Goal: Information Seeking & Learning: Learn about a topic

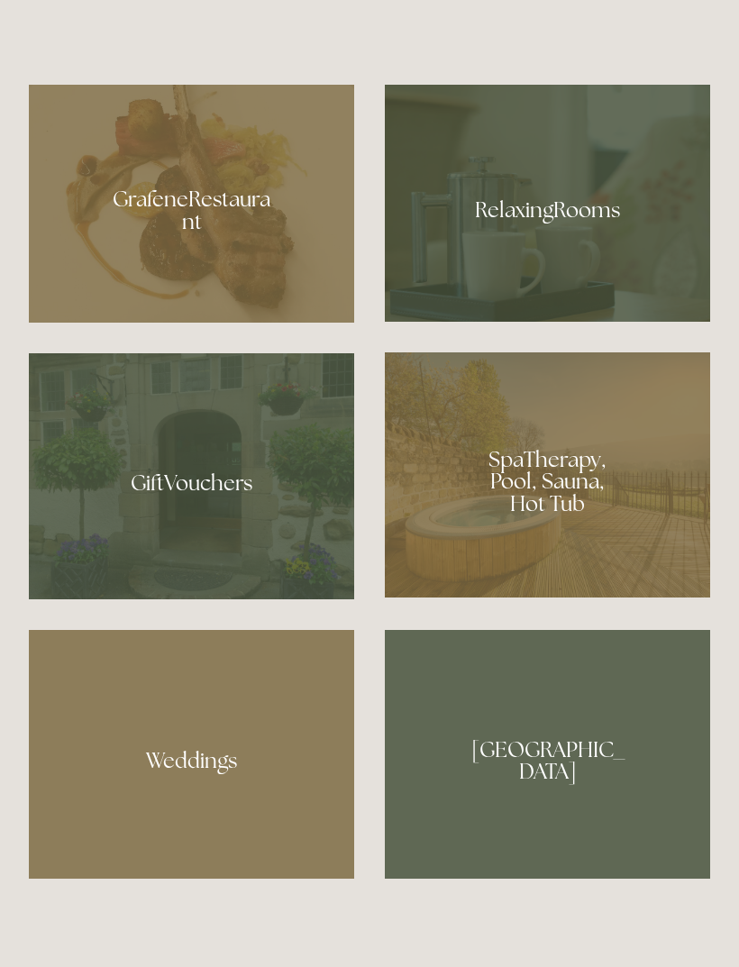
scroll to position [1335, 0]
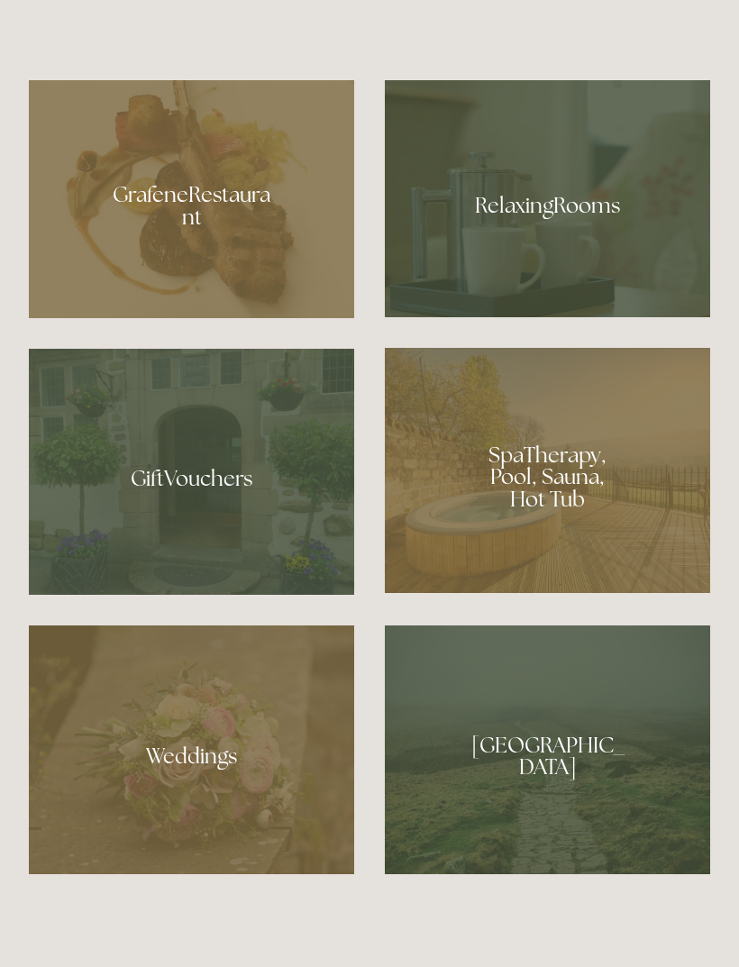
click at [241, 318] on div at bounding box center [191, 199] width 325 height 238
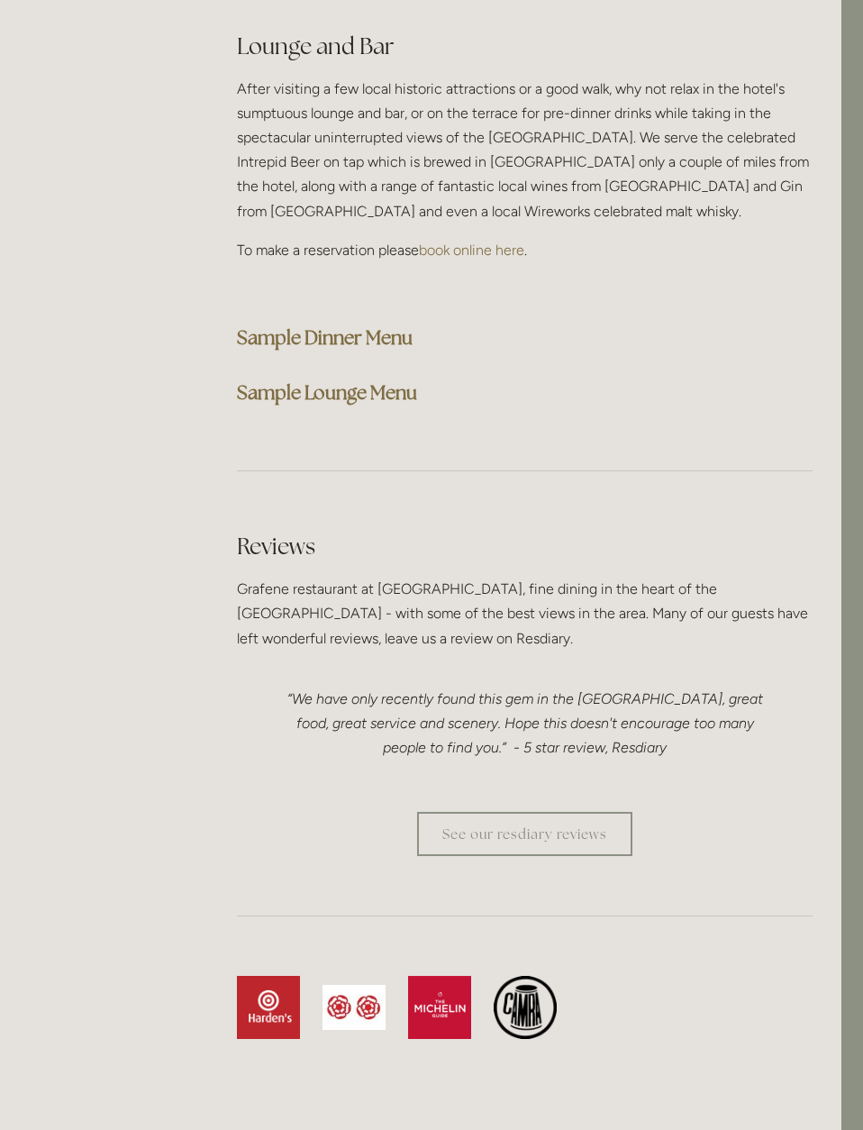
scroll to position [4630, 23]
click at [340, 337] on strong "Sample Dinner Menu" at bounding box center [324, 337] width 176 height 24
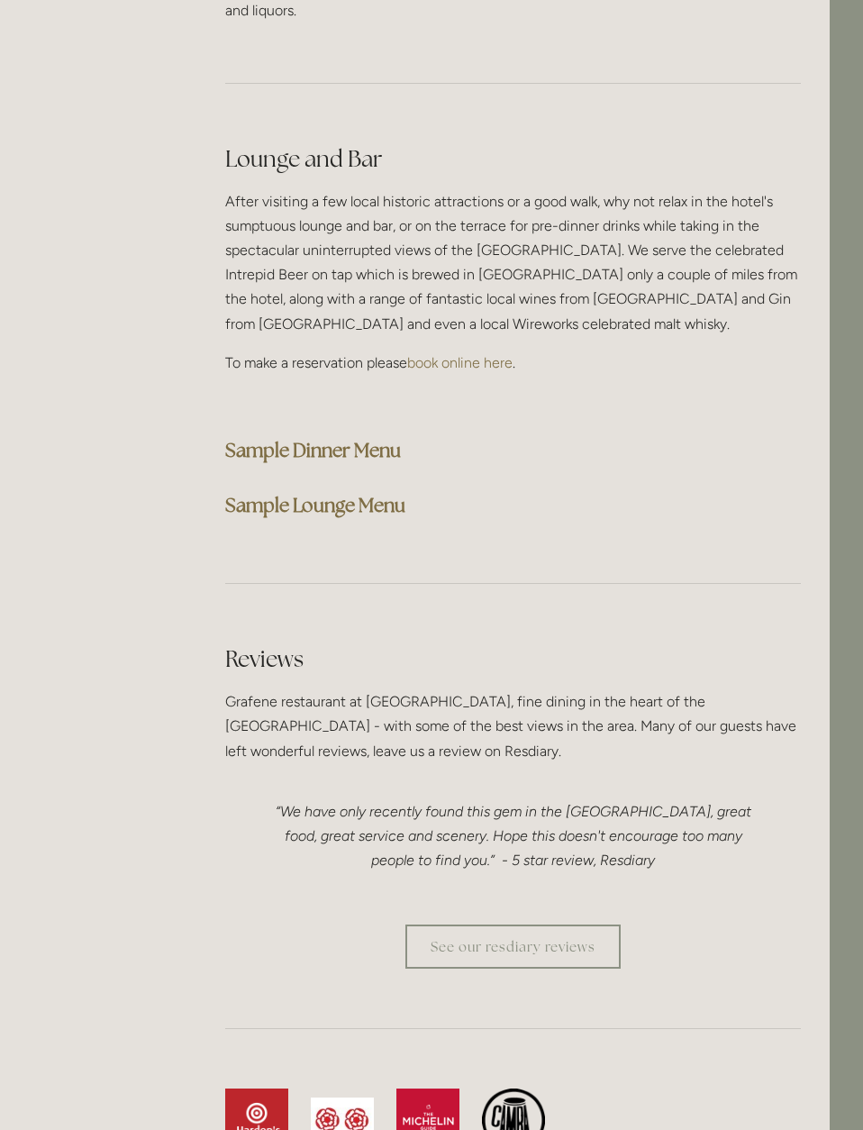
scroll to position [4517, 33]
click at [335, 457] on strong "Sample Dinner Menu" at bounding box center [313, 450] width 176 height 24
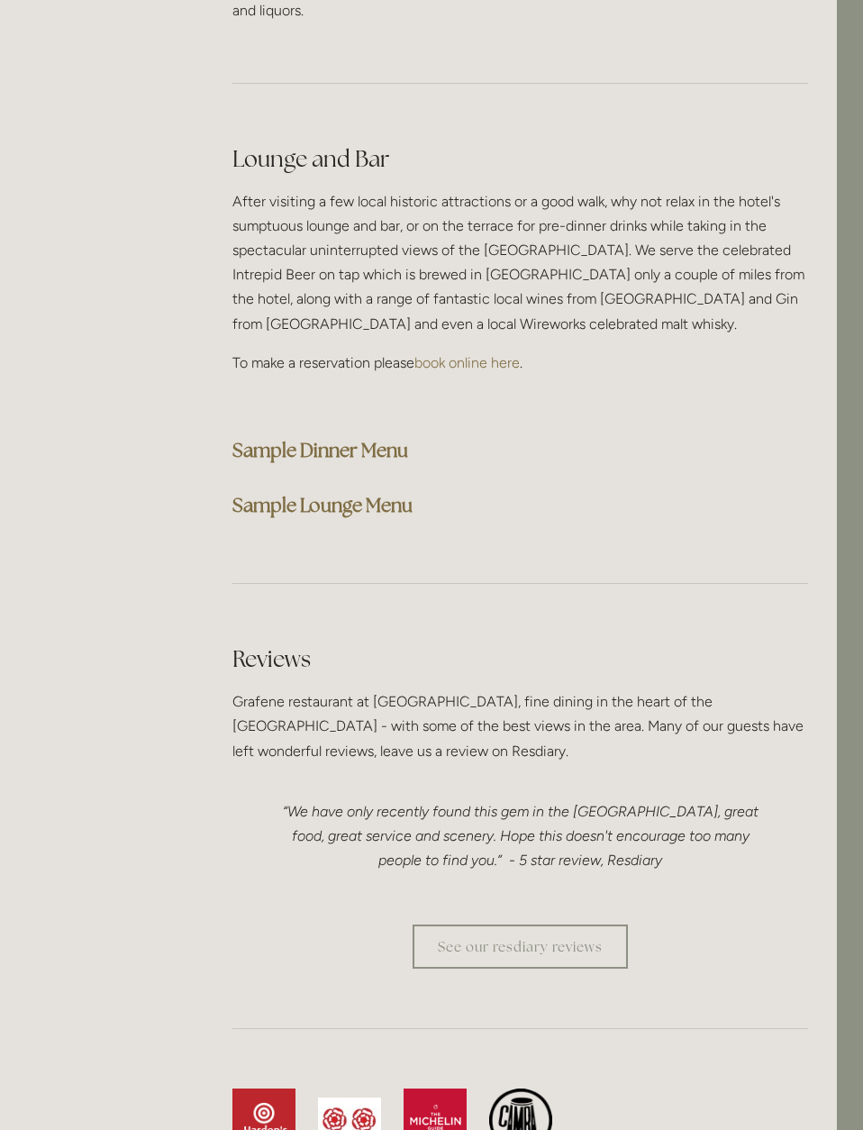
click at [358, 502] on strong "Sample Lounge Menu" at bounding box center [322, 505] width 180 height 24
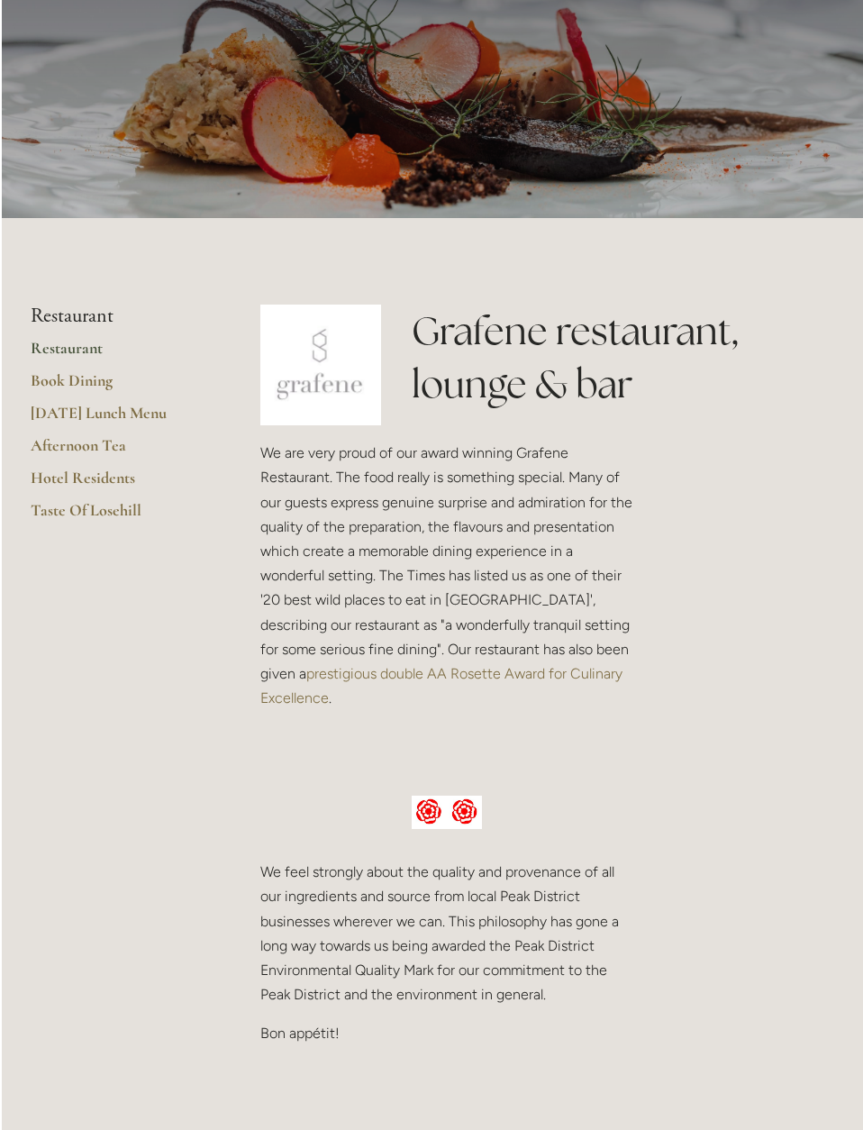
scroll to position [0, 0]
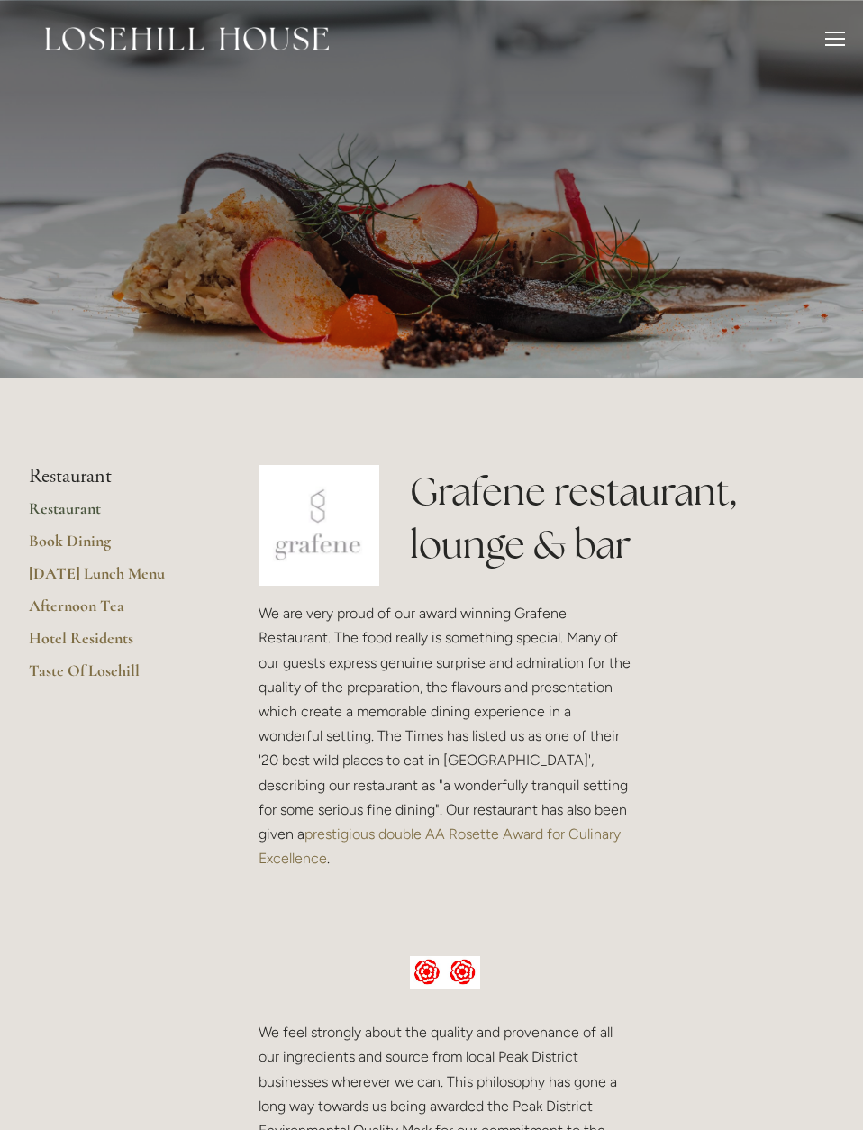
click at [813, 23] on div "Rooms Rooms Your Stay Book a stay Offers Spa About" at bounding box center [431, 38] width 827 height 77
click at [813, 48] on div at bounding box center [835, 42] width 20 height 20
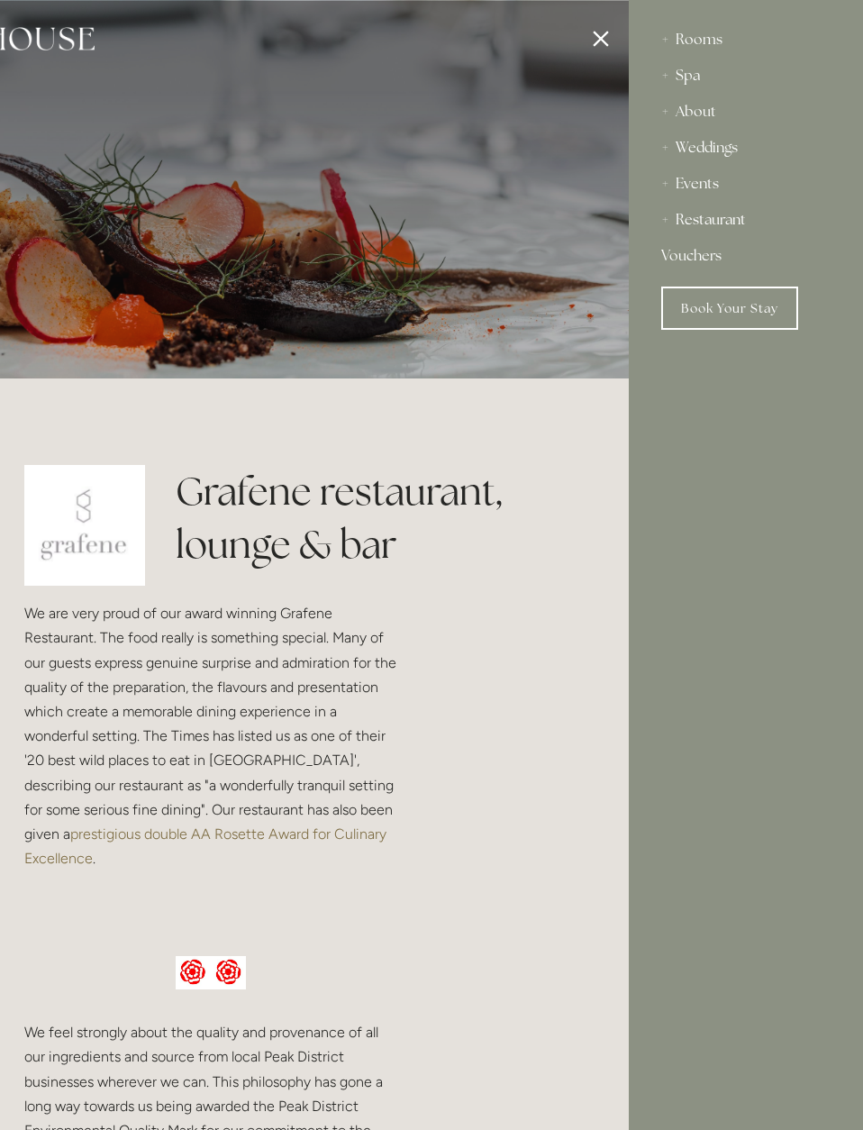
click at [703, 28] on div "Rooms" at bounding box center [745, 40] width 169 height 36
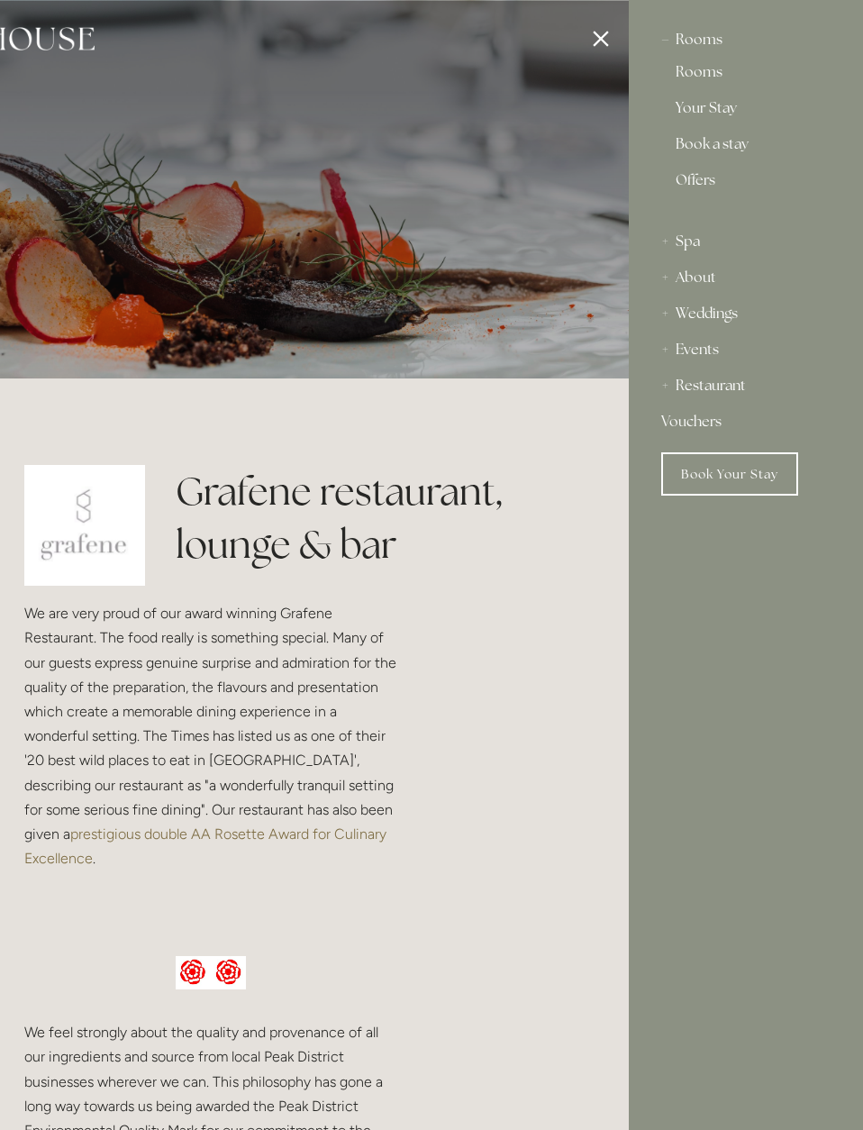
click at [700, 66] on link "Rooms" at bounding box center [746, 76] width 141 height 22
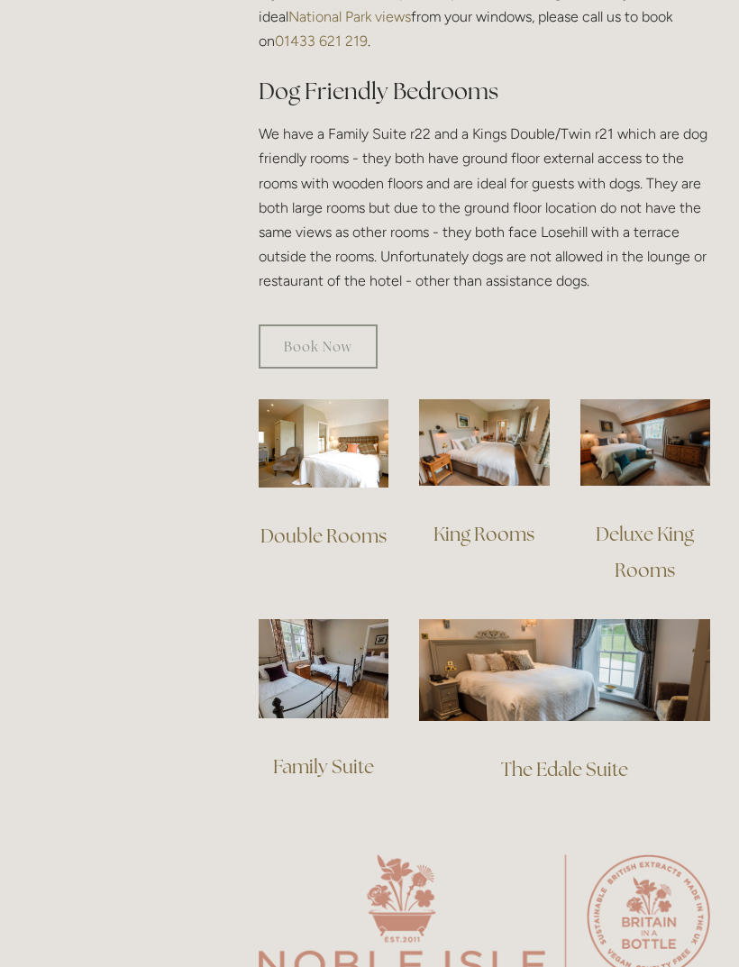
scroll to position [1106, 0]
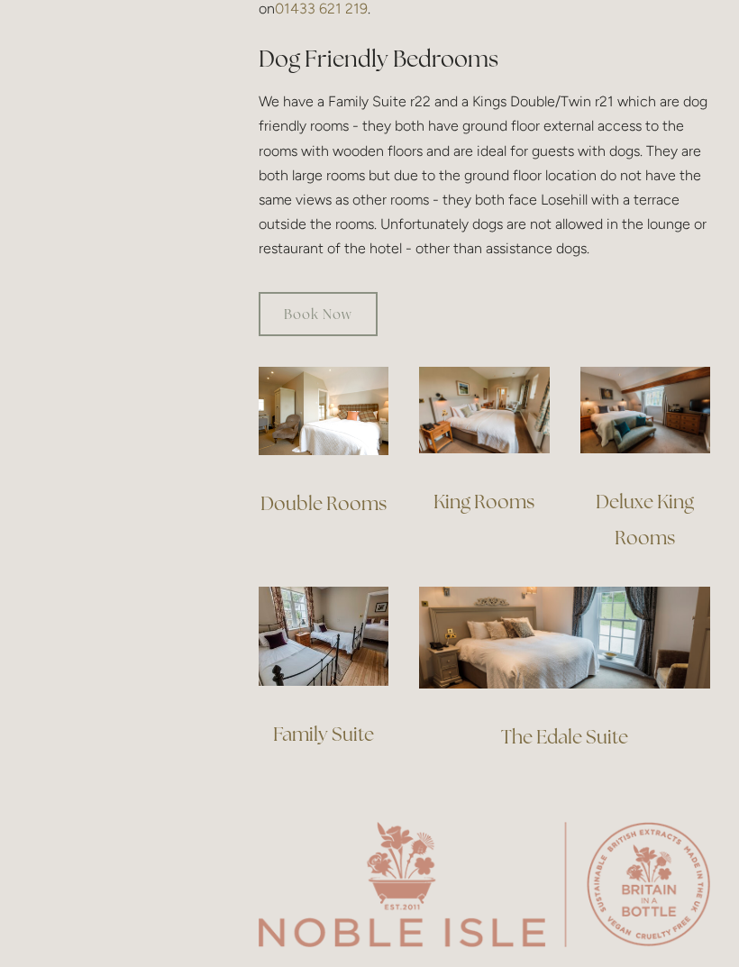
click at [650, 383] on img at bounding box center [645, 410] width 130 height 87
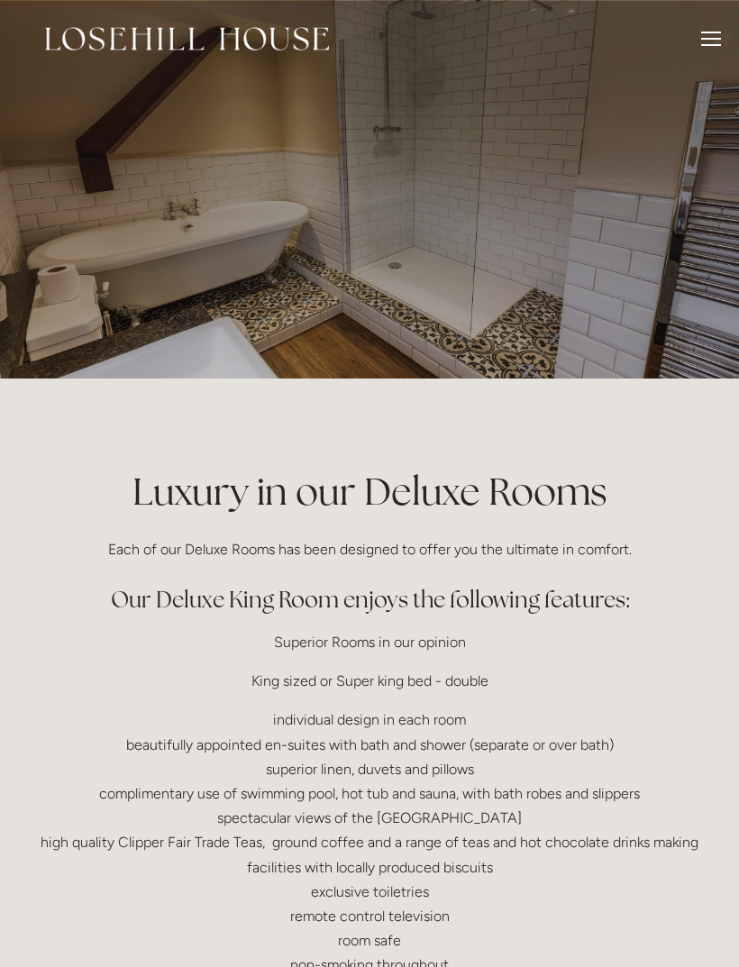
click at [700, 198] on p at bounding box center [369, 189] width 681 height 72
click at [699, 201] on p at bounding box center [369, 189] width 681 height 72
click at [141, 259] on div at bounding box center [369, 189] width 739 height 378
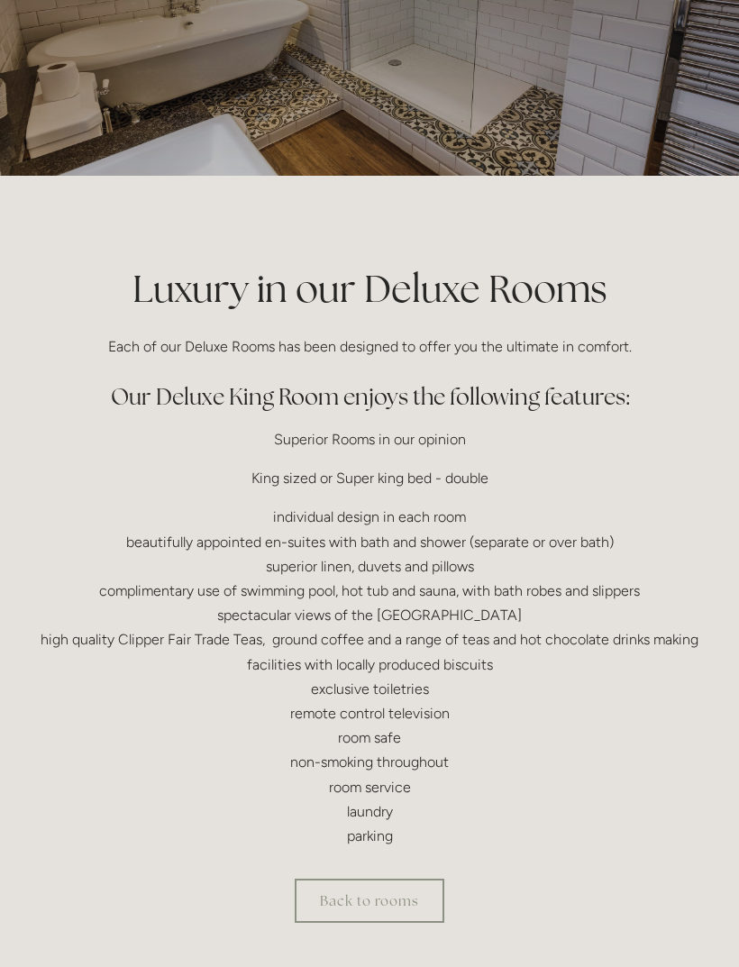
scroll to position [236, 0]
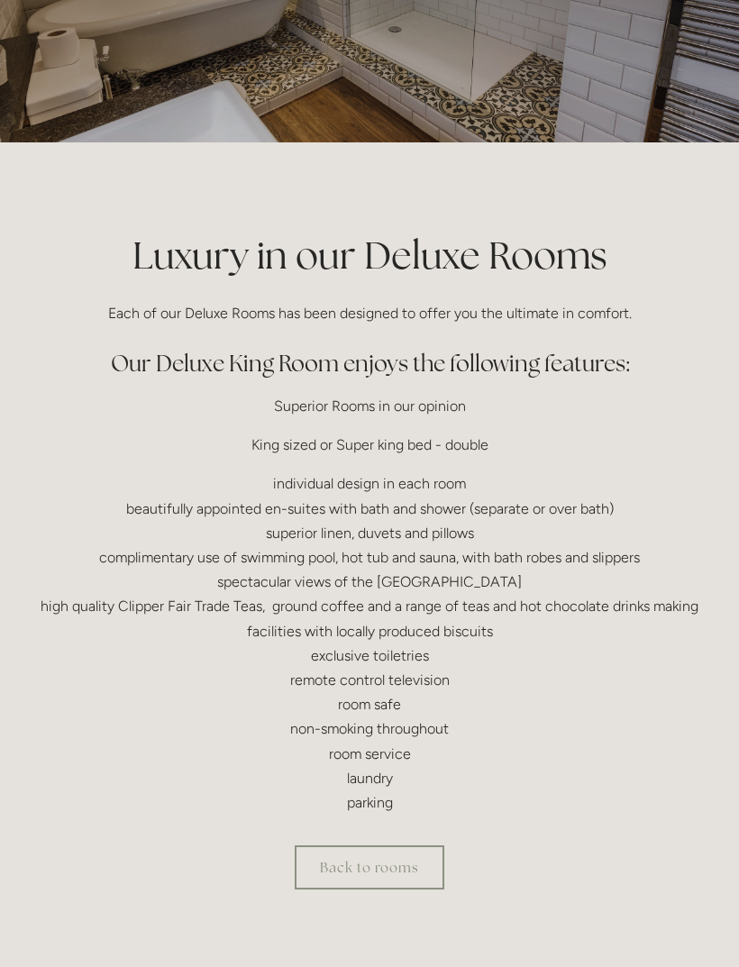
click at [396, 863] on link "Back to rooms" at bounding box center [370, 867] width 150 height 44
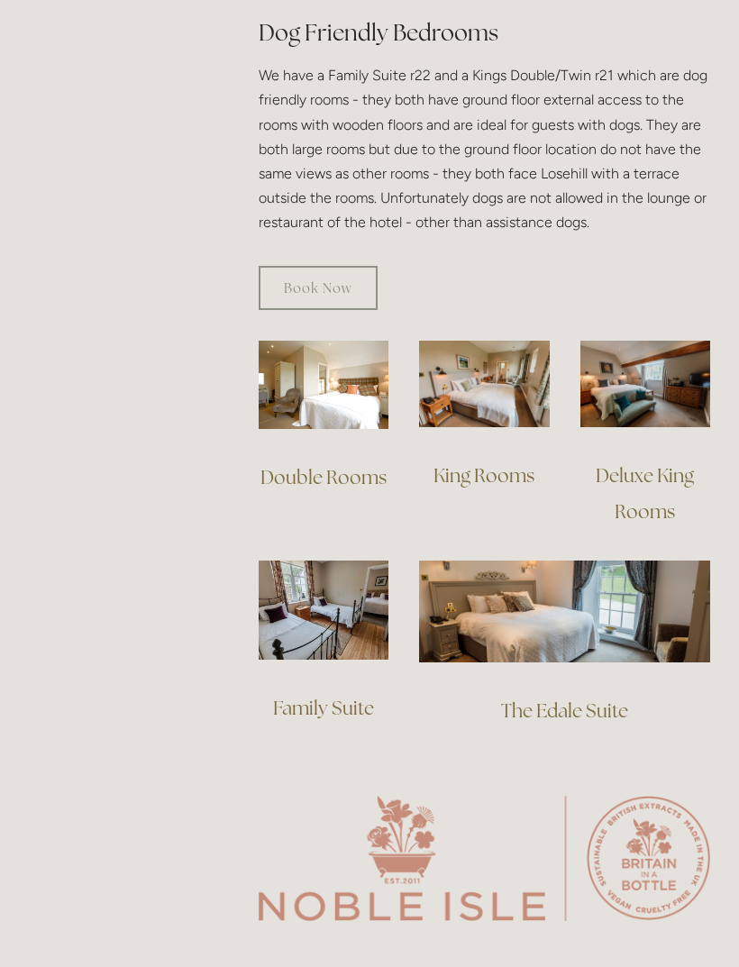
scroll to position [1132, 0]
click at [503, 361] on img at bounding box center [484, 384] width 130 height 87
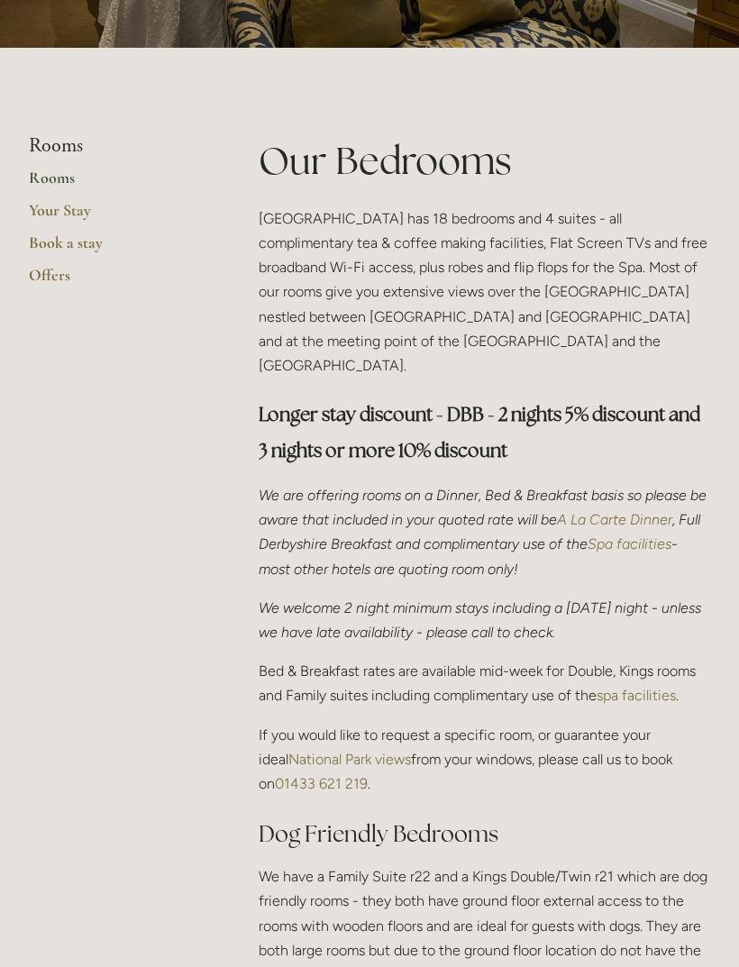
scroll to position [0, 0]
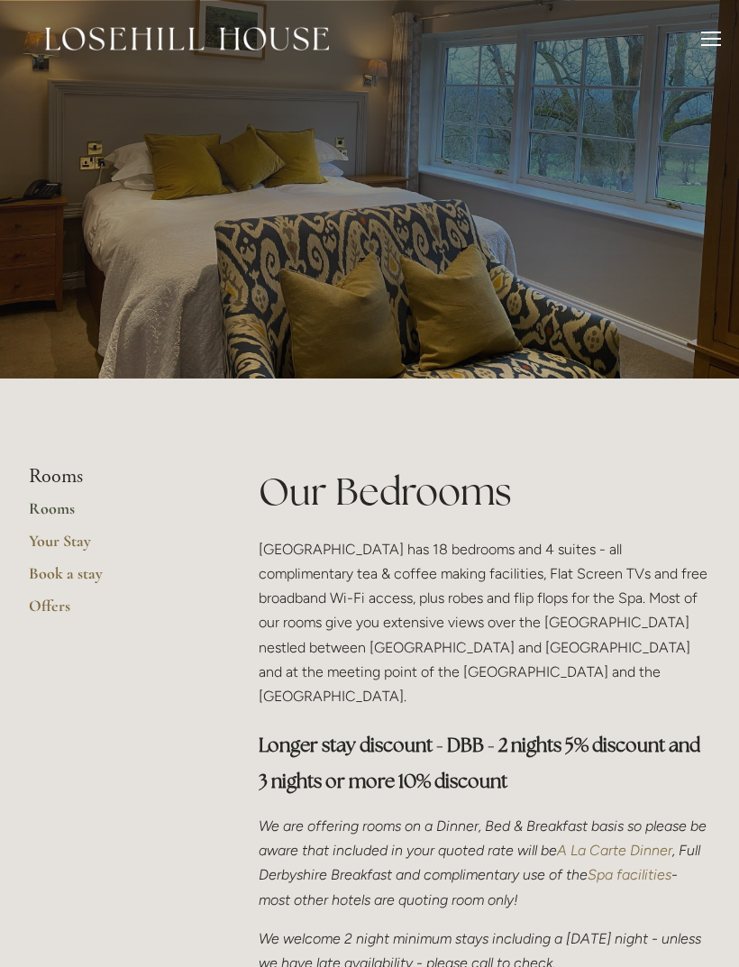
click at [705, 39] on div at bounding box center [711, 39] width 20 height 2
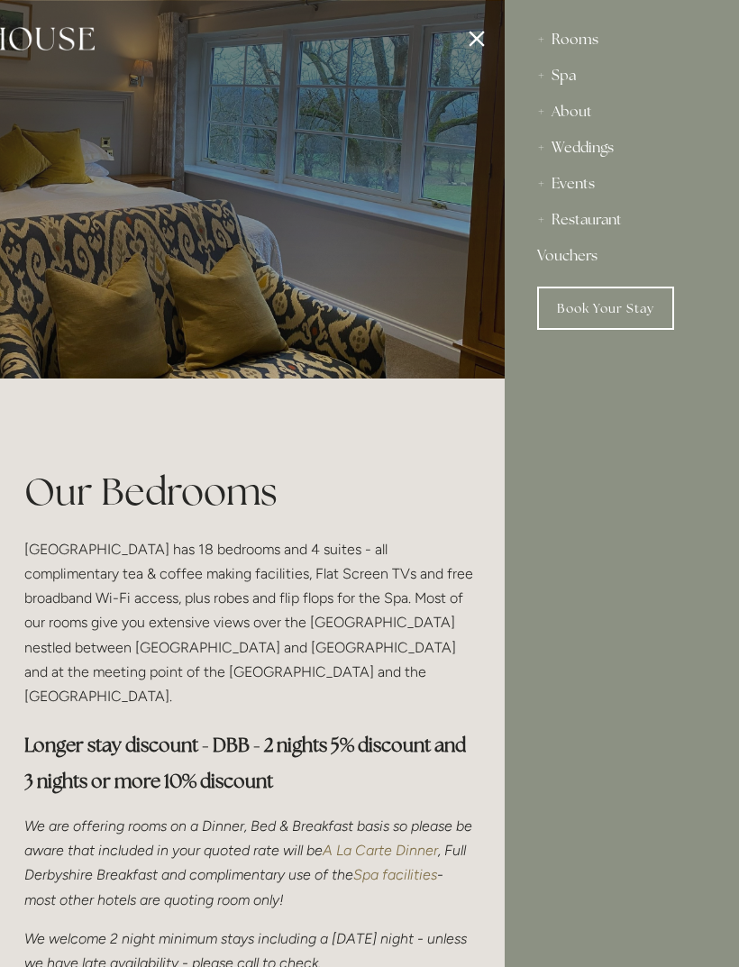
click at [602, 218] on div "Restaurant" at bounding box center [621, 220] width 169 height 36
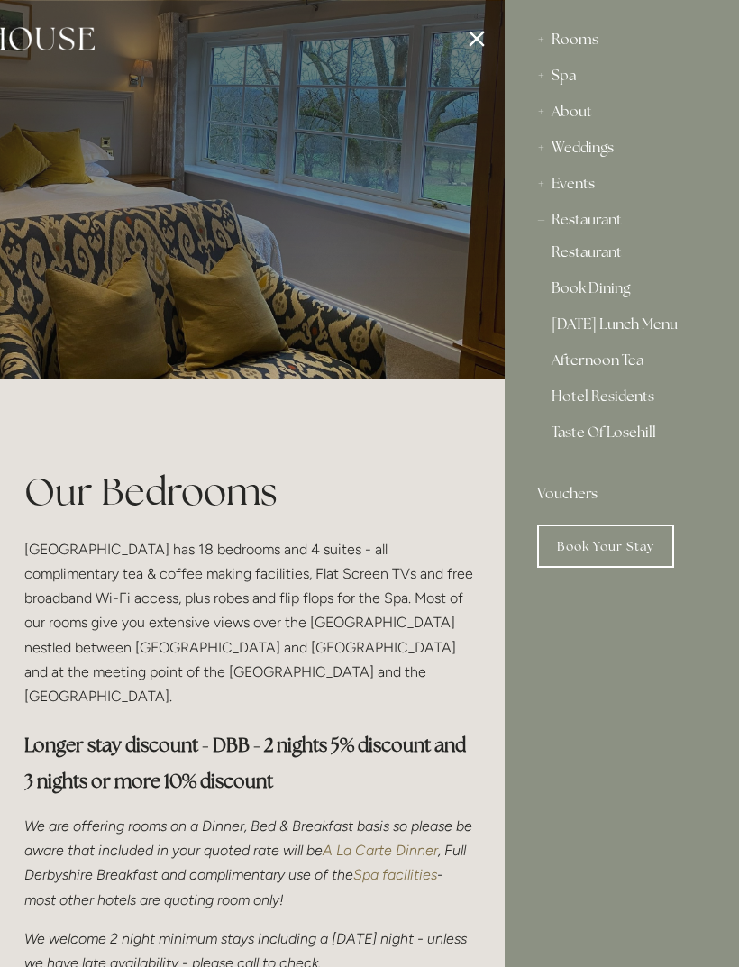
click at [596, 218] on div "Restaurant" at bounding box center [621, 220] width 169 height 36
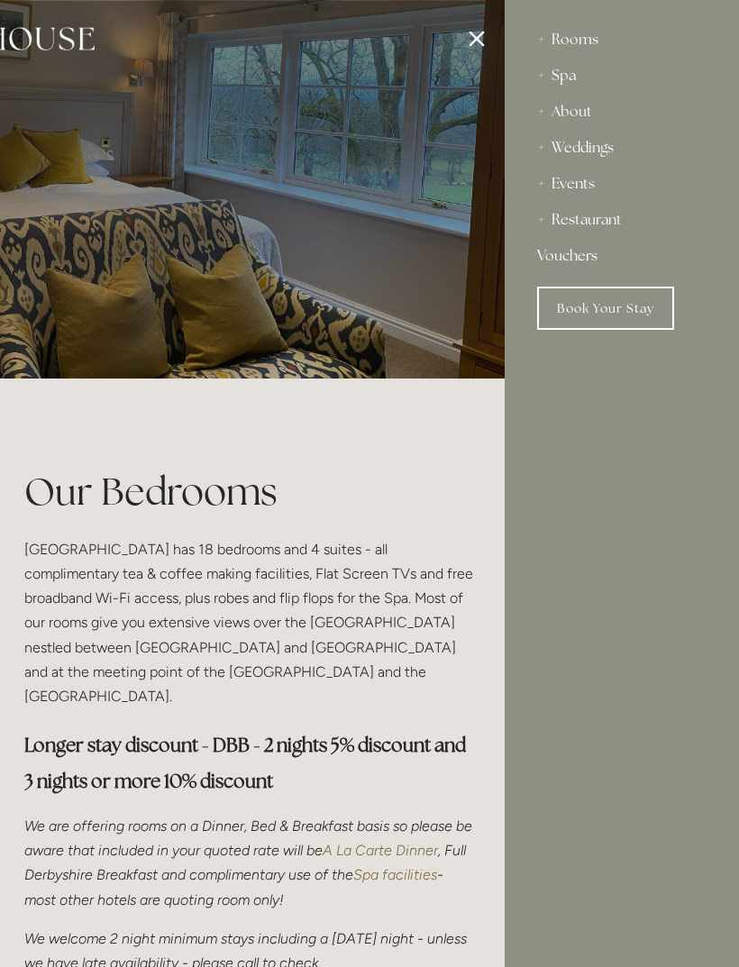
click at [596, 222] on div "Restaurant" at bounding box center [621, 220] width 169 height 36
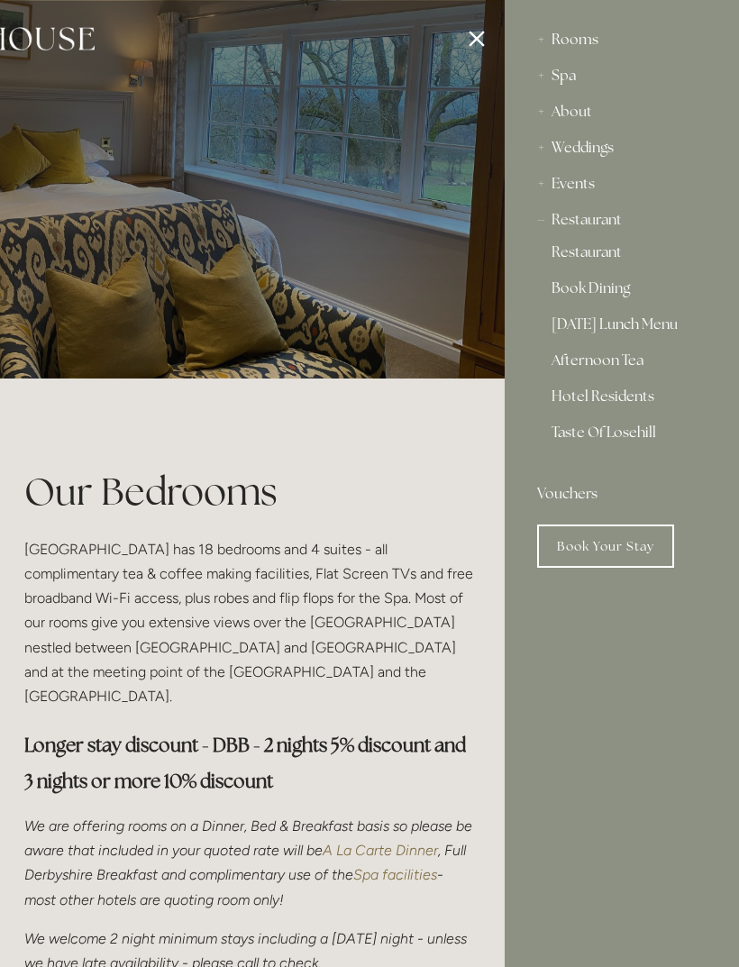
click at [578, 265] on link "Restaurant" at bounding box center [621, 256] width 141 height 22
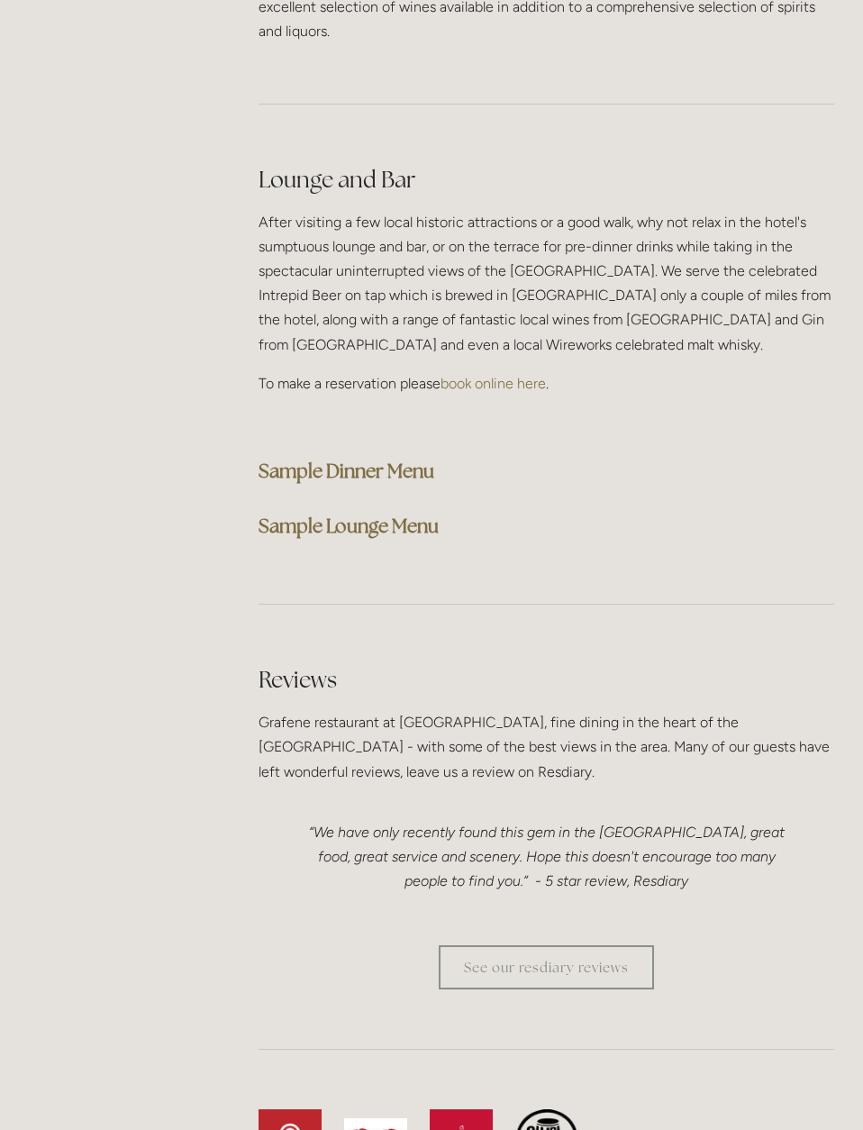
scroll to position [4496, 0]
click at [379, 467] on strong "Sample Dinner Menu" at bounding box center [347, 471] width 176 height 24
